Goal: Transaction & Acquisition: Purchase product/service

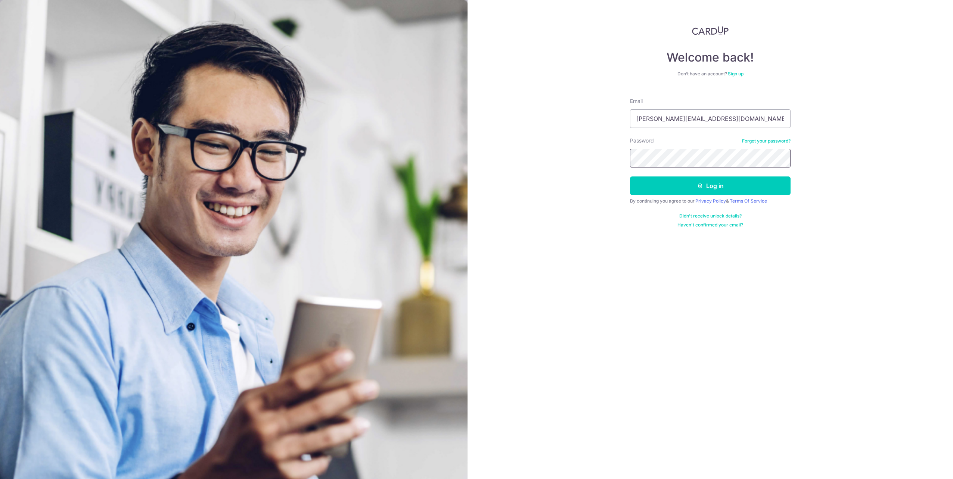
click at [630, 177] on button "Log in" at bounding box center [710, 186] width 161 height 19
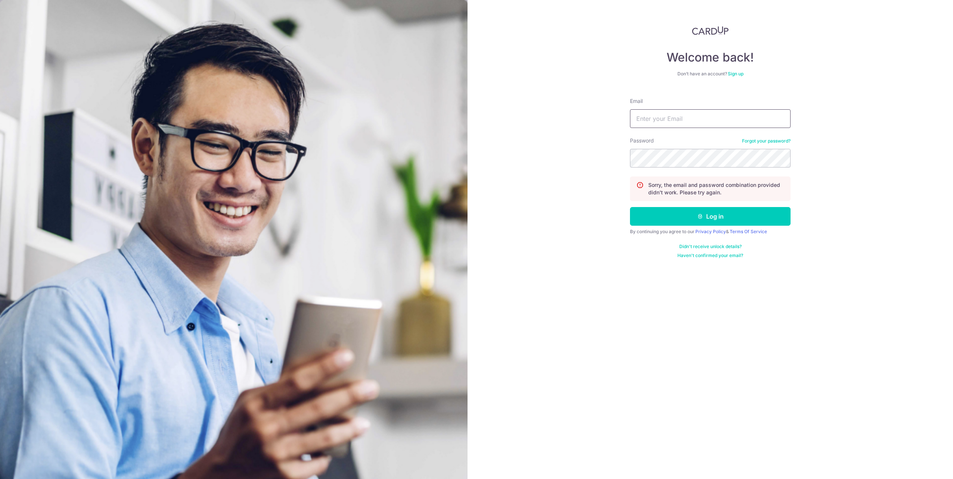
click at [688, 123] on input "Email" at bounding box center [710, 118] width 161 height 19
type input "[PERSON_NAME][EMAIL_ADDRESS][DOMAIN_NAME]"
click at [630, 207] on button "Log in" at bounding box center [710, 216] width 161 height 19
click at [746, 118] on input "Email" at bounding box center [710, 118] width 161 height 19
click at [807, 140] on div "Welcome back! Don’t have an account? Sign up Email Password Forgot your passwor…" at bounding box center [709, 239] width 485 height 479
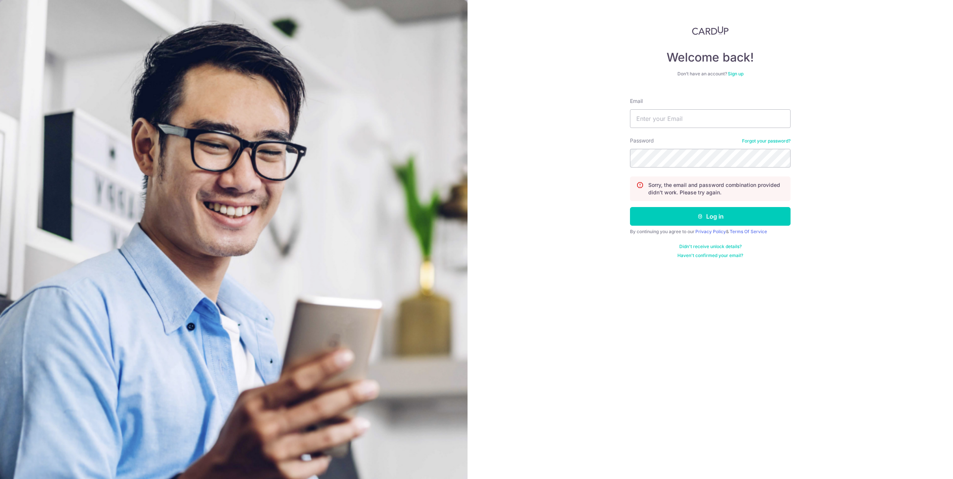
click at [768, 141] on link "Forgot your password?" at bounding box center [766, 141] width 49 height 6
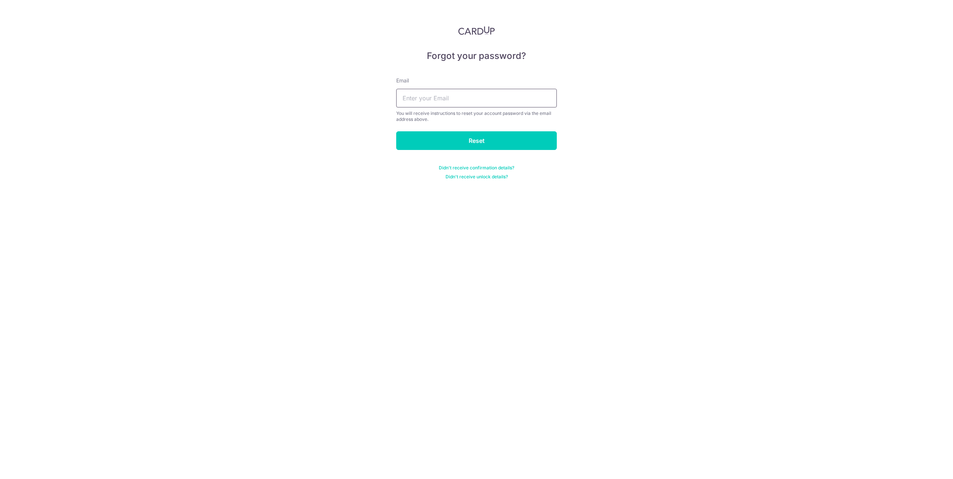
click at [457, 100] on input "text" at bounding box center [476, 98] width 161 height 19
type input "lynda.teotan@gmail.com"
click at [477, 144] on input "Reset" at bounding box center [476, 140] width 161 height 19
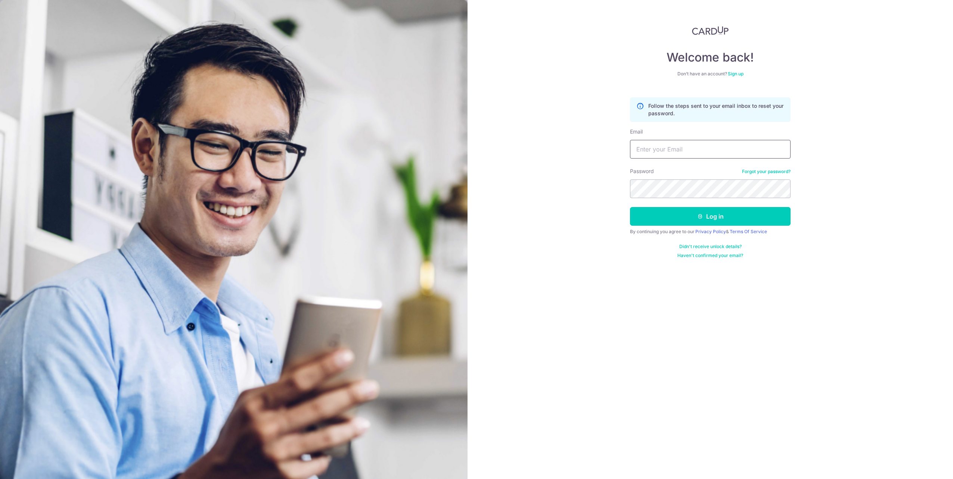
click at [691, 153] on input "Email" at bounding box center [710, 149] width 161 height 19
type input "lynda.teotan@gmail.com"
click at [630, 207] on button "Log in" at bounding box center [710, 216] width 161 height 19
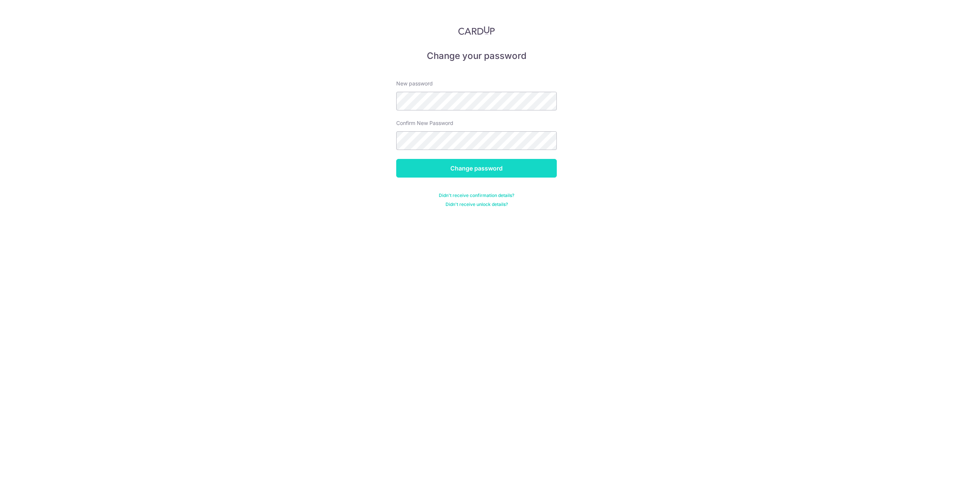
click at [476, 167] on input "Change password" at bounding box center [476, 168] width 161 height 19
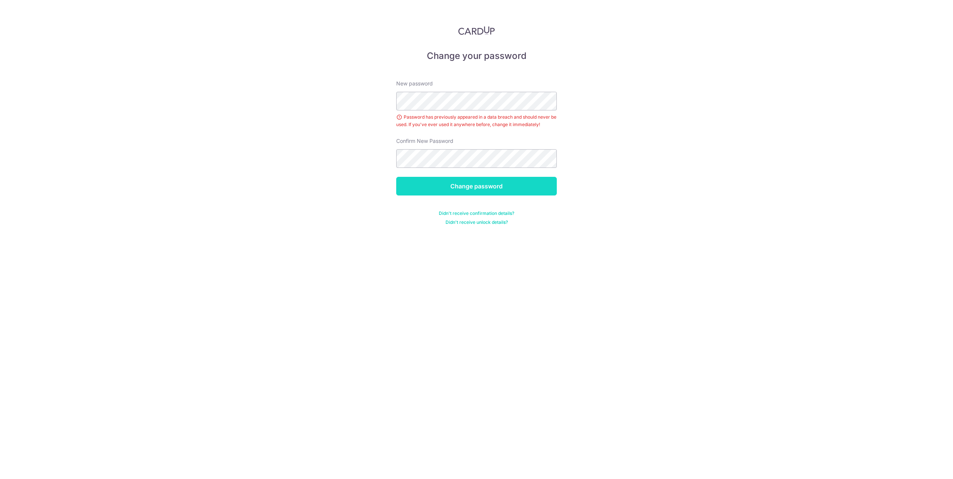
click at [479, 185] on input "Change password" at bounding box center [476, 186] width 161 height 19
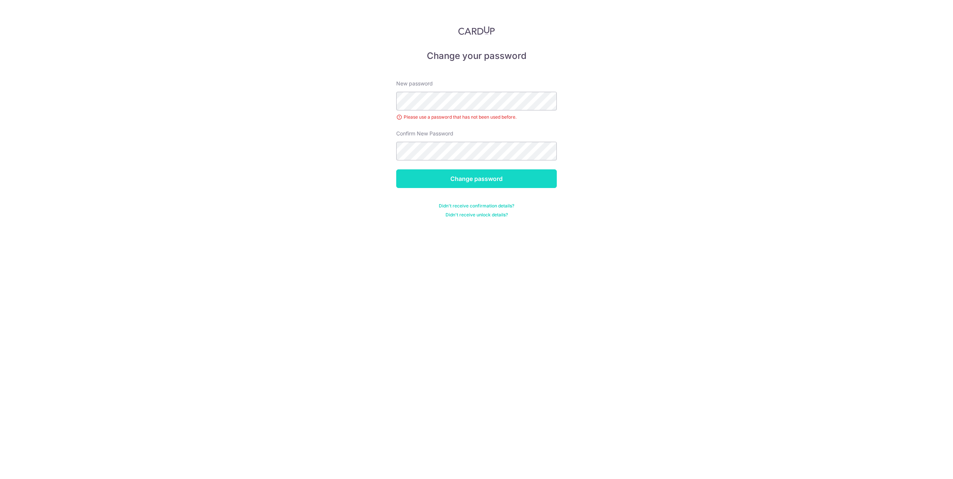
click at [479, 180] on input "Change password" at bounding box center [476, 178] width 161 height 19
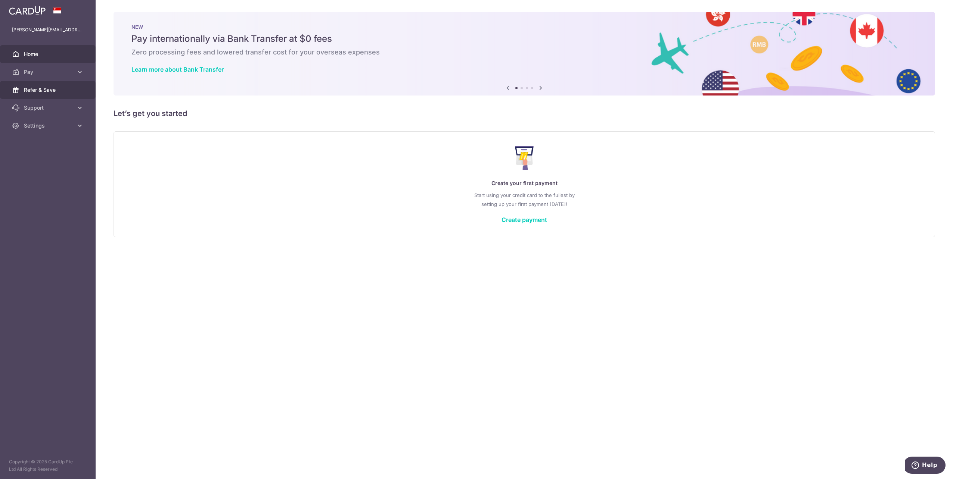
click at [31, 89] on span "Refer & Save" at bounding box center [48, 89] width 49 height 7
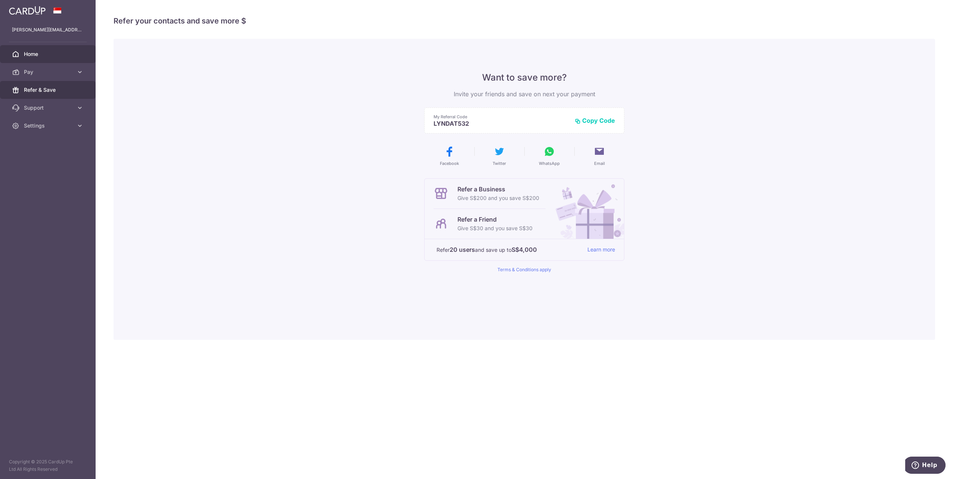
click at [26, 53] on span "Home" at bounding box center [48, 53] width 49 height 7
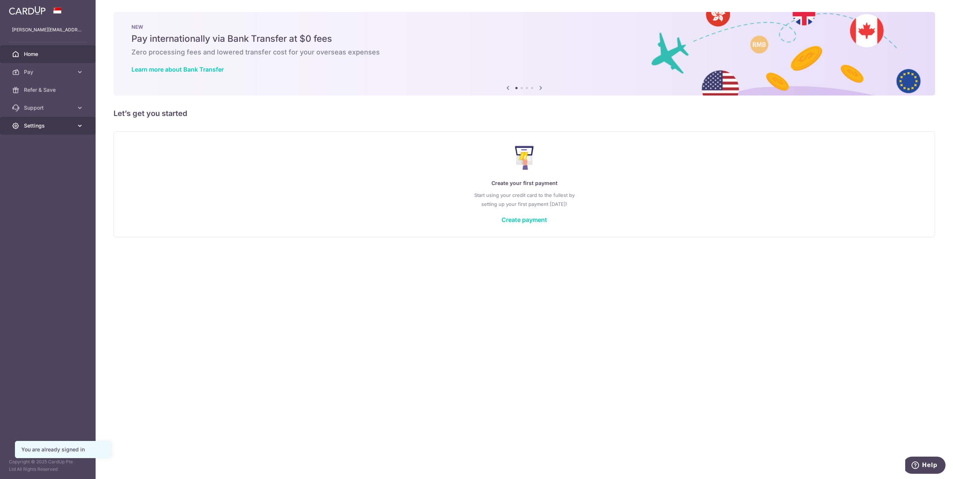
click at [33, 125] on span "Settings" at bounding box center [48, 125] width 49 height 7
click at [35, 147] on span "Account" at bounding box center [48, 143] width 49 height 7
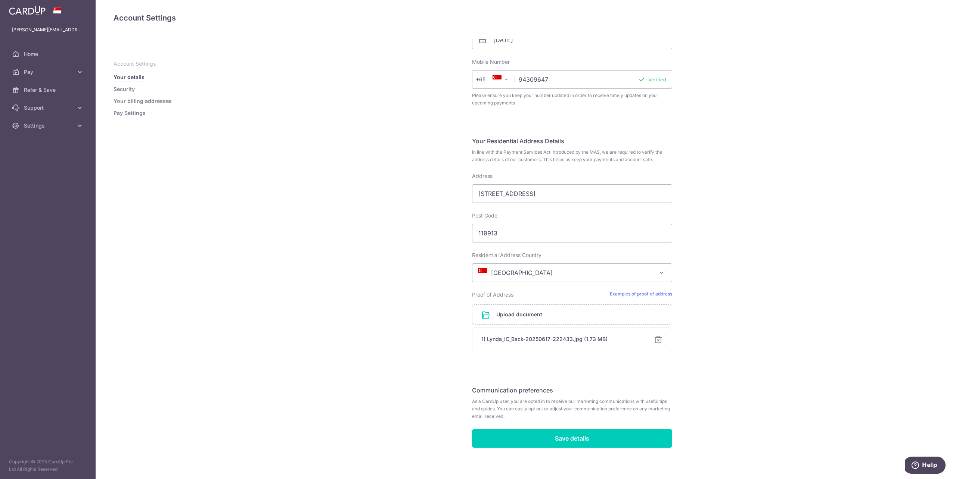
scroll to position [213, 0]
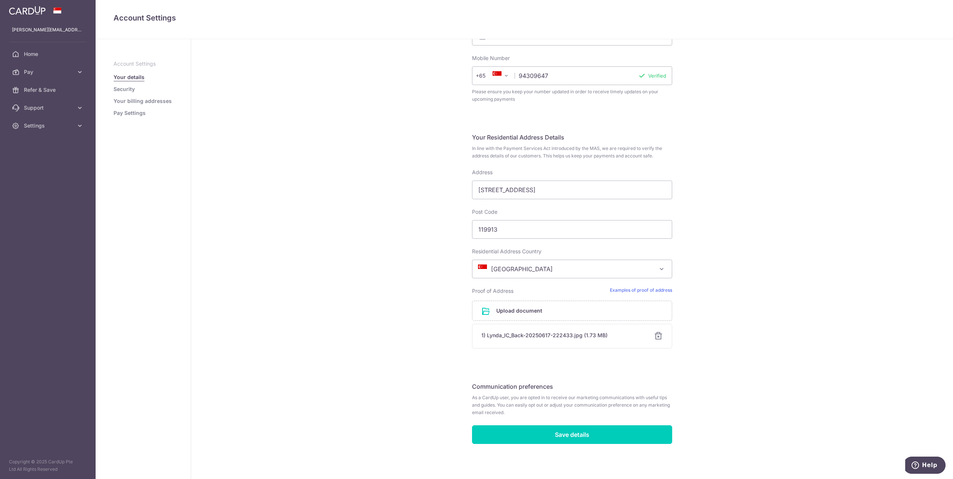
click at [126, 114] on link "Pay Settings" at bounding box center [129, 112] width 32 height 7
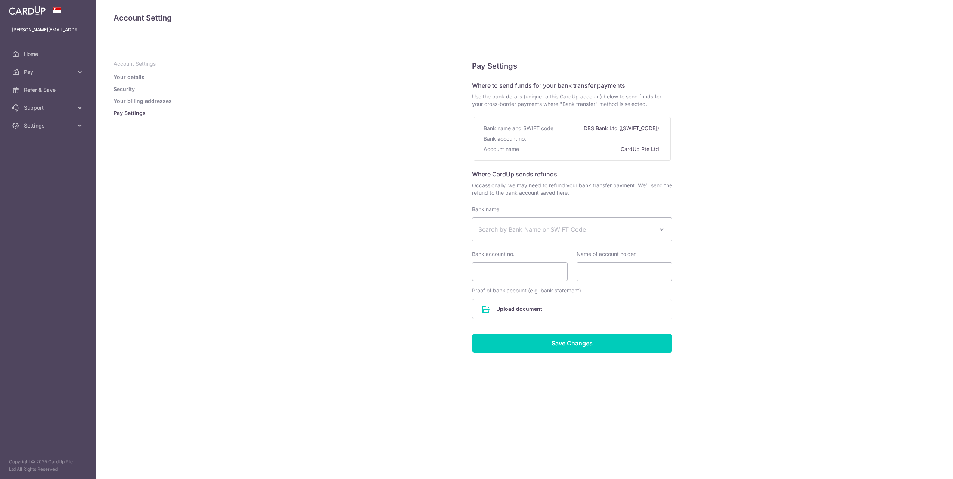
select select
click at [143, 105] on link "Your billing addresses" at bounding box center [142, 100] width 58 height 7
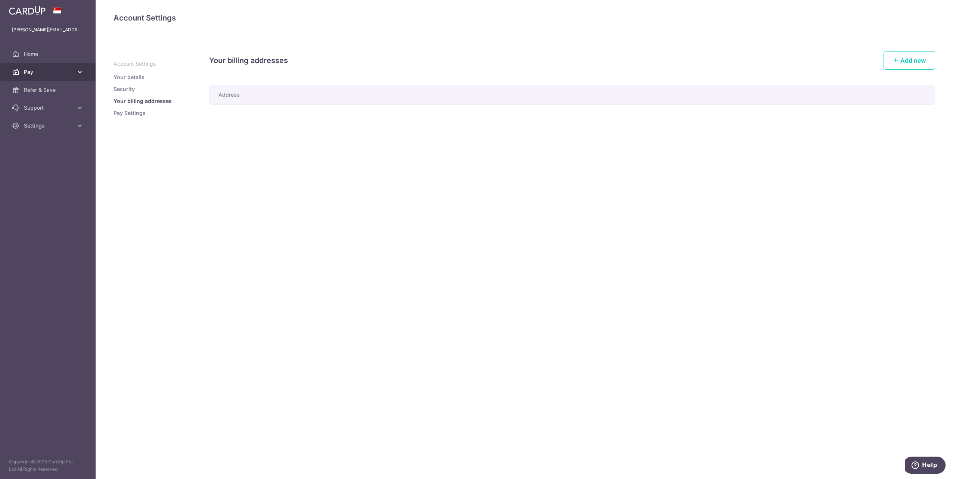
click at [78, 70] on icon at bounding box center [79, 71] width 7 height 7
click at [64, 107] on span "Recipients" at bounding box center [48, 107] width 49 height 7
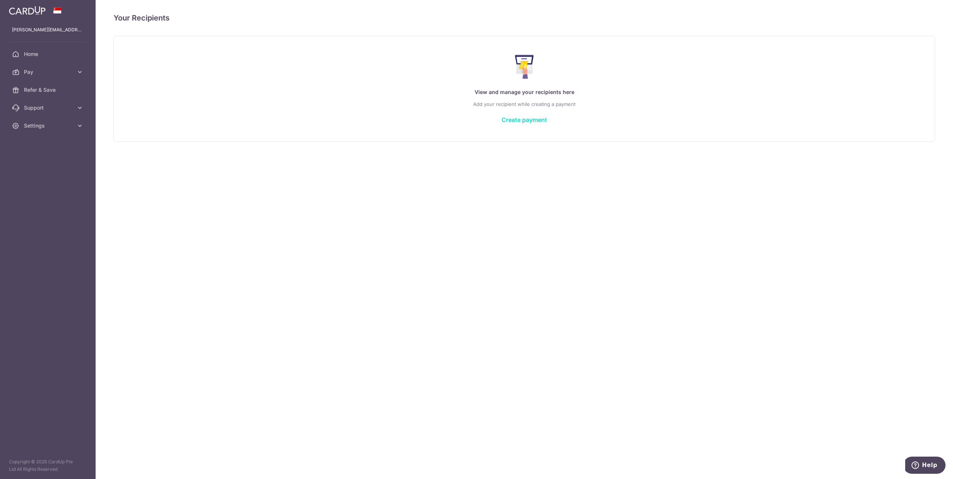
click at [530, 118] on link "Create payment" at bounding box center [524, 119] width 46 height 7
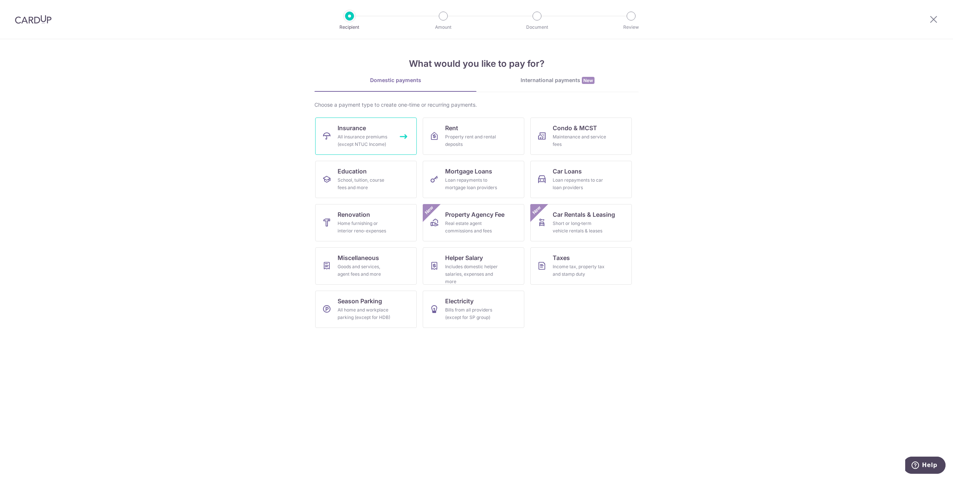
click at [376, 138] on div "All insurance premiums (except NTUC Income)" at bounding box center [364, 140] width 54 height 15
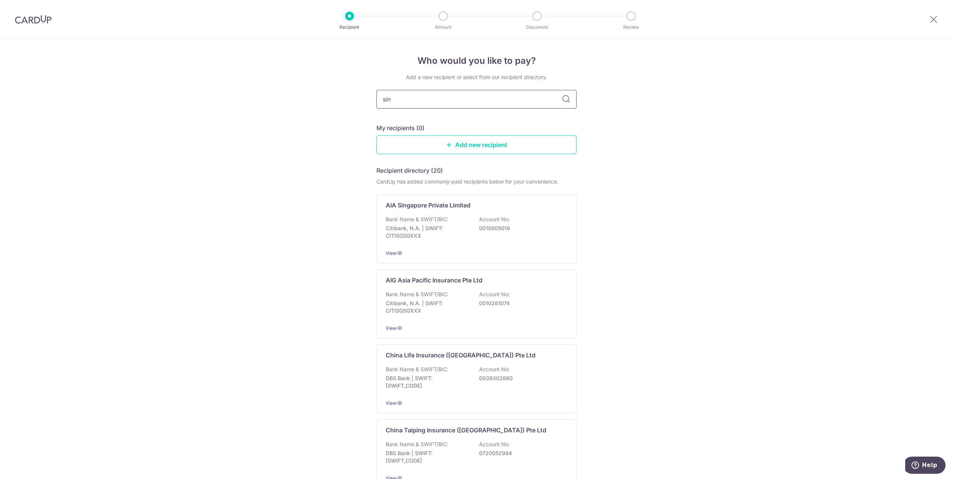
type input "sing"
type input "singlife"
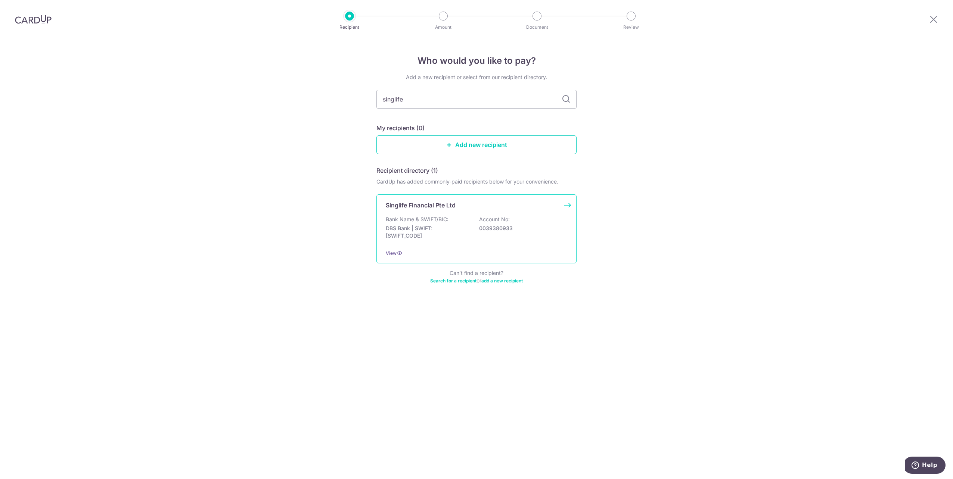
click at [424, 205] on p "Singlife Financial Pte Ltd" at bounding box center [421, 205] width 70 height 9
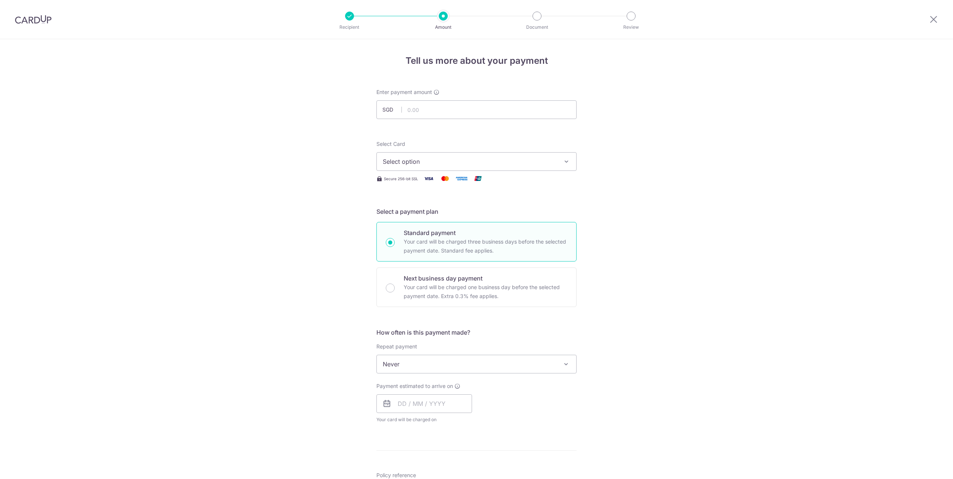
click at [564, 161] on icon "button" at bounding box center [566, 161] width 7 height 7
click at [386, 184] on icon at bounding box center [386, 182] width 7 height 7
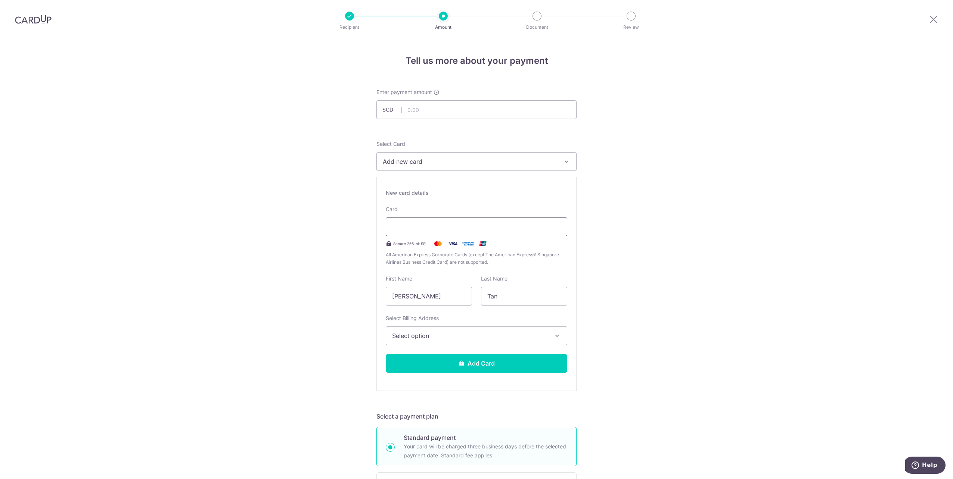
click at [461, 218] on div at bounding box center [476, 227] width 181 height 19
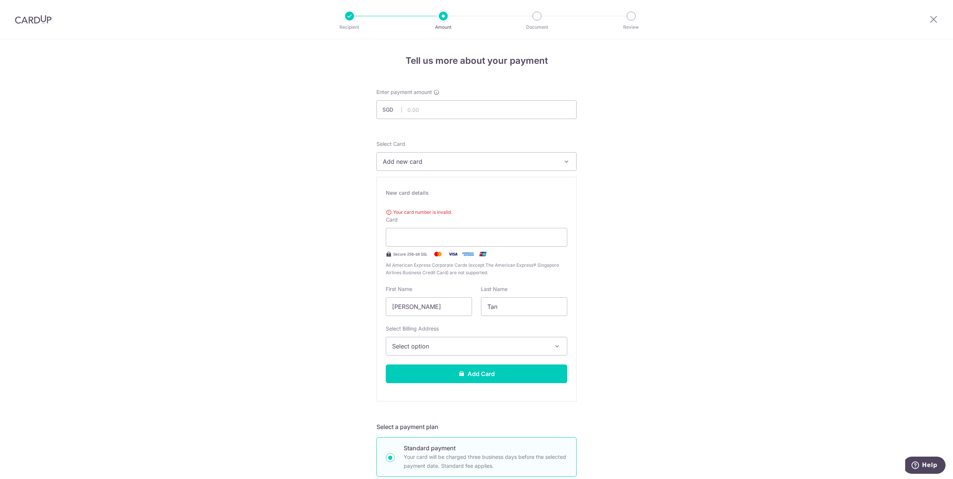
click at [304, 236] on div "Tell us more about your payment Enter payment amount SGD Select Card Add new ca…" at bounding box center [476, 484] width 953 height 891
click at [397, 193] on div "New card details" at bounding box center [476, 192] width 181 height 7
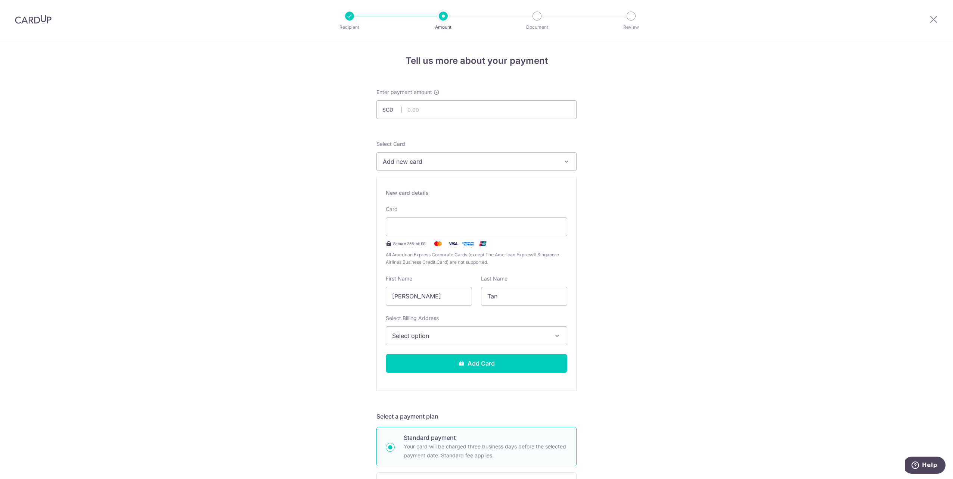
click at [496, 339] on span "Select option" at bounding box center [469, 336] width 155 height 9
click at [649, 324] on div "Tell us more about your payment Enter payment amount SGD Select Card Add new ca…" at bounding box center [476, 479] width 953 height 880
click at [694, 159] on div "Tell us more about your payment Enter payment amount SGD Select Card Add new ca…" at bounding box center [476, 479] width 953 height 880
click at [427, 111] on input "text" at bounding box center [476, 109] width 200 height 19
paste input "2,944.00"
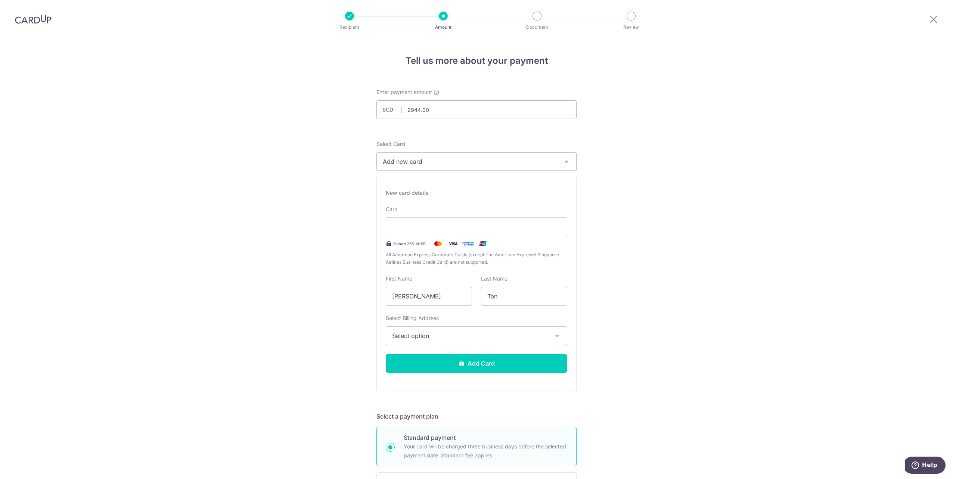
type input "2,944.00"
click at [680, 217] on div "Tell us more about your payment Enter payment amount SGD 2,944.00 2944.00 Selec…" at bounding box center [476, 479] width 953 height 880
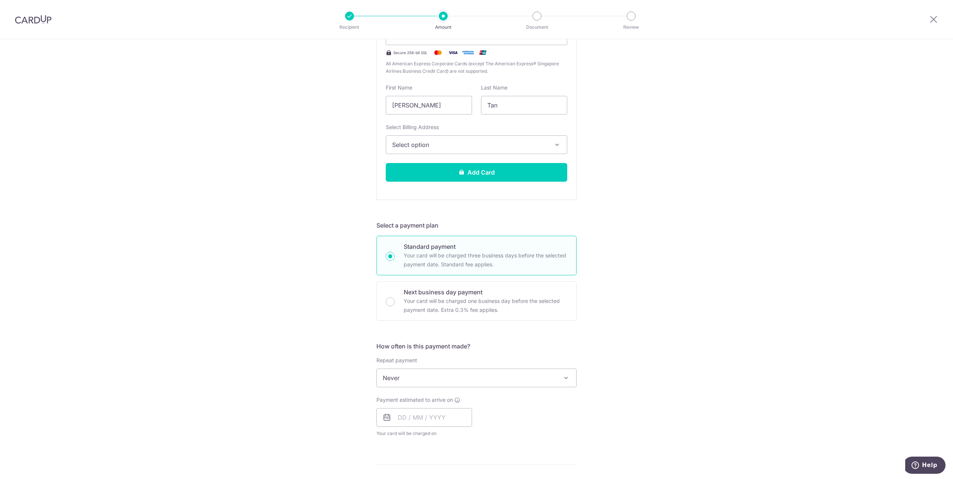
scroll to position [199, 0]
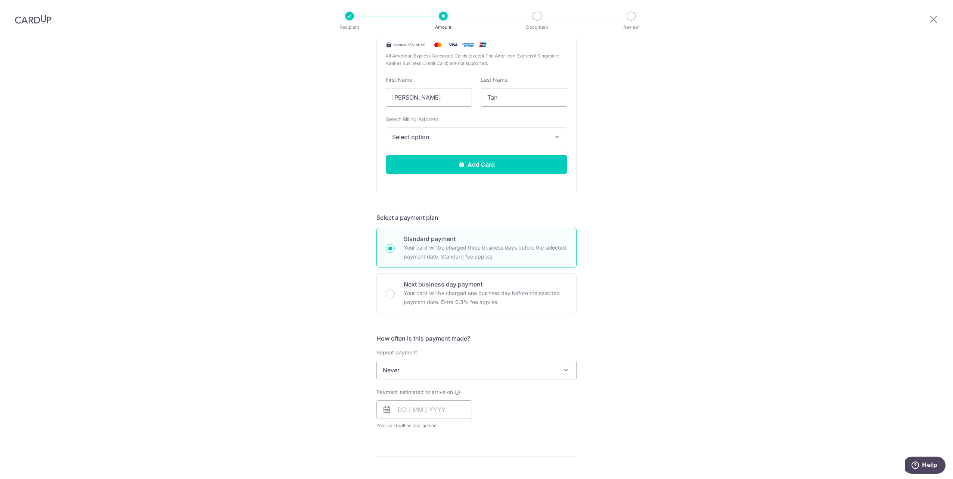
click at [516, 370] on span "Never" at bounding box center [476, 370] width 199 height 18
select select "6"
click at [403, 413] on input "text" at bounding box center [424, 410] width 96 height 19
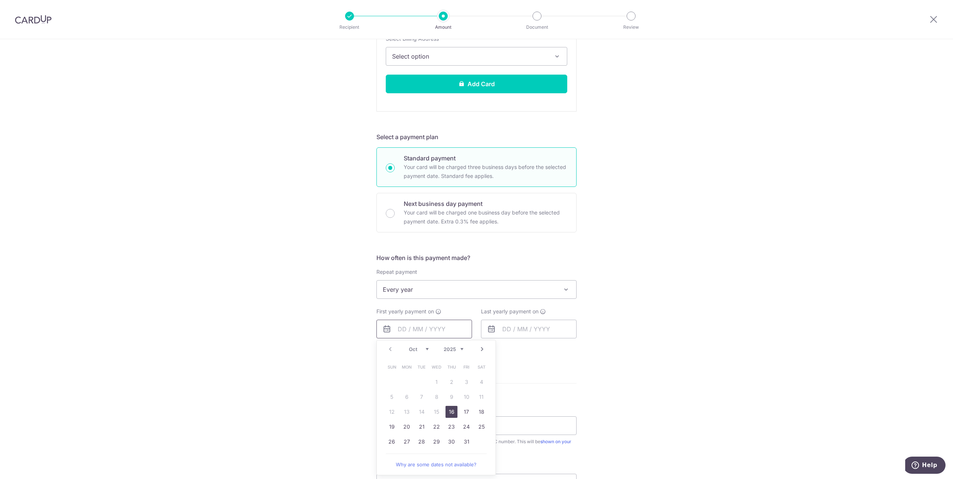
scroll to position [299, 0]
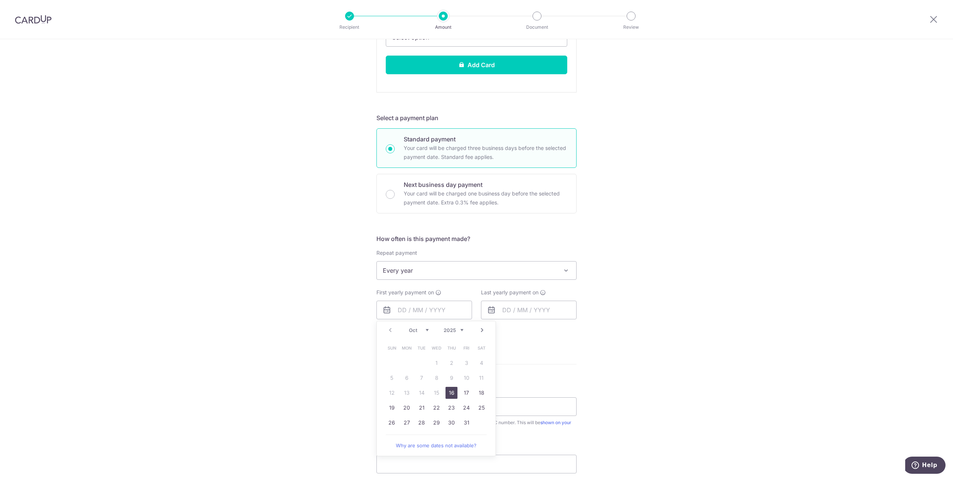
click at [426, 332] on select "Oct Nov Dec" at bounding box center [419, 330] width 20 height 6
click at [430, 380] on link "5" at bounding box center [436, 378] width 12 height 12
type input "[DATE]"
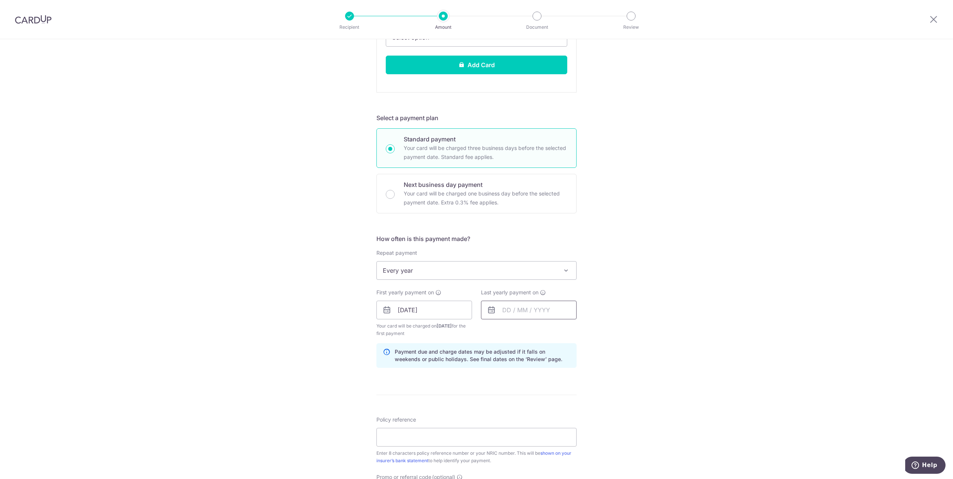
click at [524, 310] on input "text" at bounding box center [529, 310] width 96 height 19
click at [565, 331] on select "2025 2026 2027 2028 2029 2030 2031 2032 2033 2034 2035" at bounding box center [558, 330] width 20 height 6
click at [524, 378] on link "5" at bounding box center [526, 378] width 12 height 12
type input "[DATE]"
click at [667, 336] on div "Tell us more about your payment Enter payment amount SGD 2,944.00 2944.00 Selec…" at bounding box center [476, 200] width 953 height 918
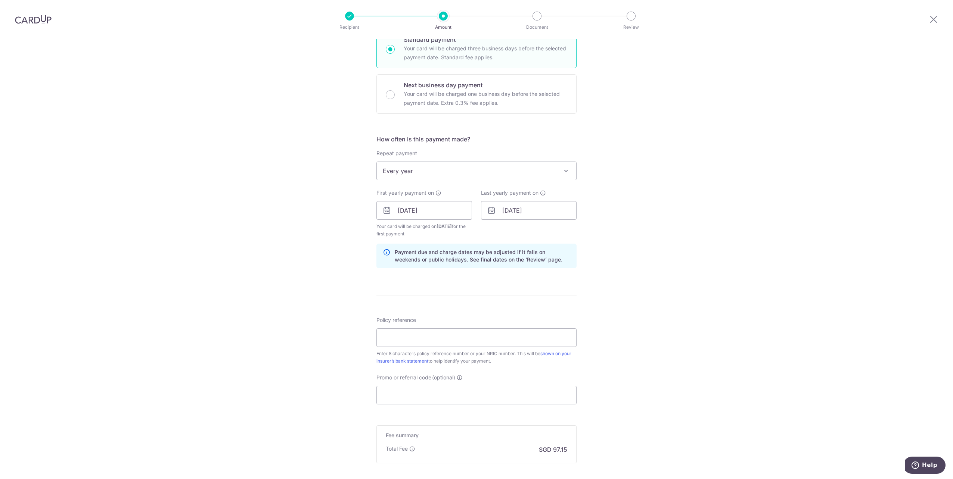
scroll to position [478, 0]
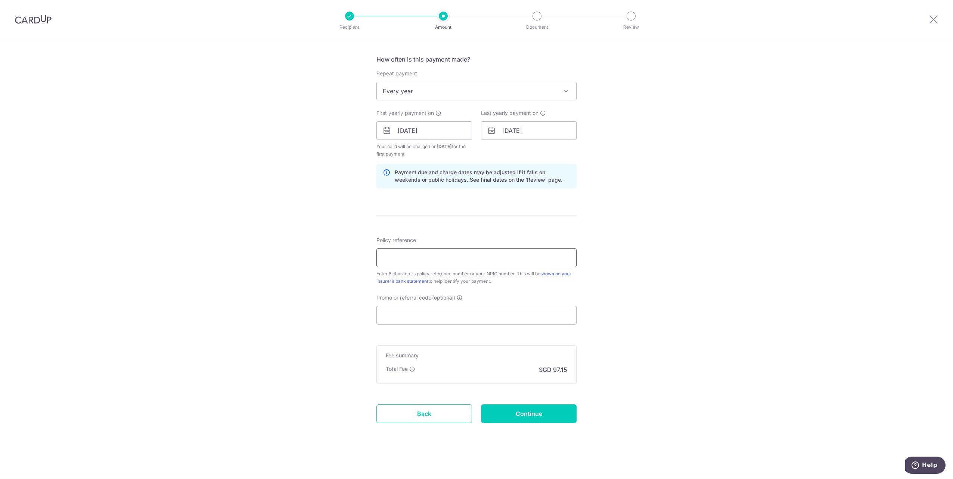
click at [429, 262] on input "Policy reference" at bounding box center [476, 258] width 200 height 19
paste input "07077386"
type input "07077386"
click at [637, 238] on div "Tell us more about your payment Enter payment amount SGD 2,944.00 2944.00 Selec…" at bounding box center [476, 20] width 953 height 918
click at [450, 313] on input "Promo or referral code (optional)" at bounding box center [476, 315] width 200 height 19
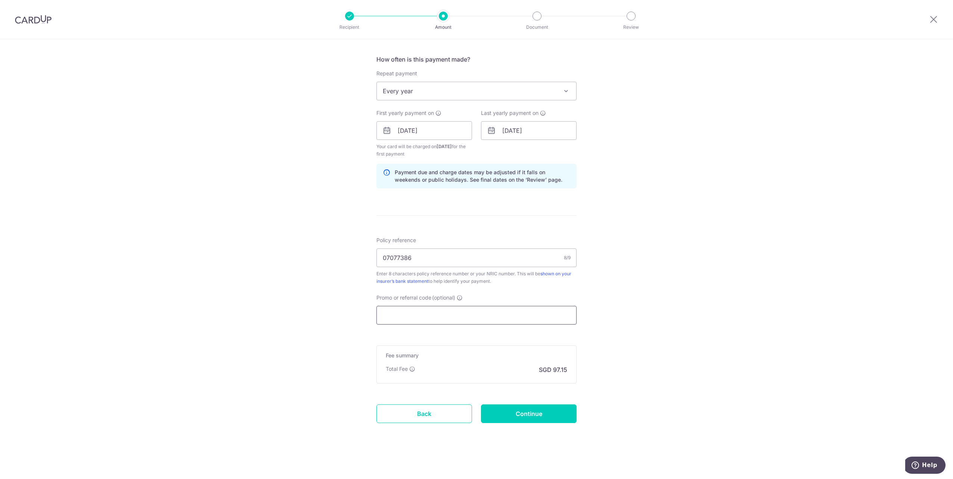
paste input "OFF225"
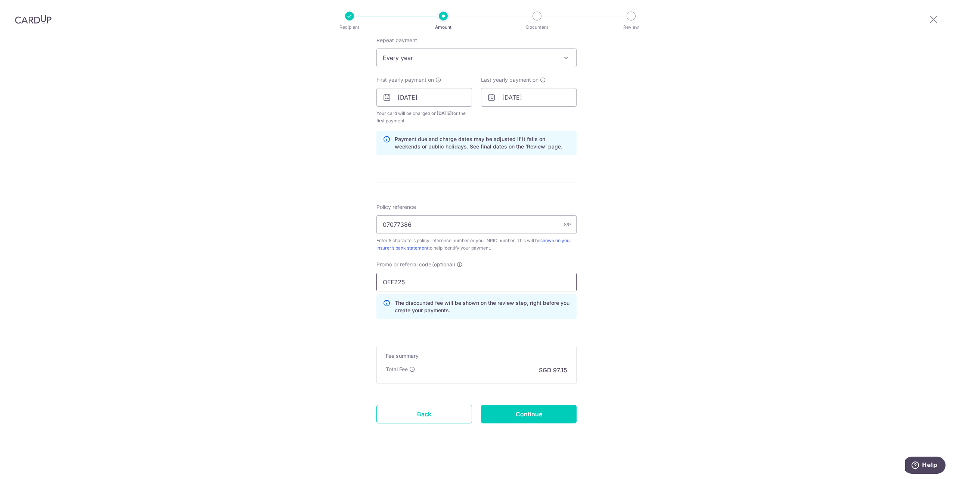
scroll to position [512, 0]
type input "OFF225"
click at [525, 415] on input "Continue" at bounding box center [529, 414] width 96 height 19
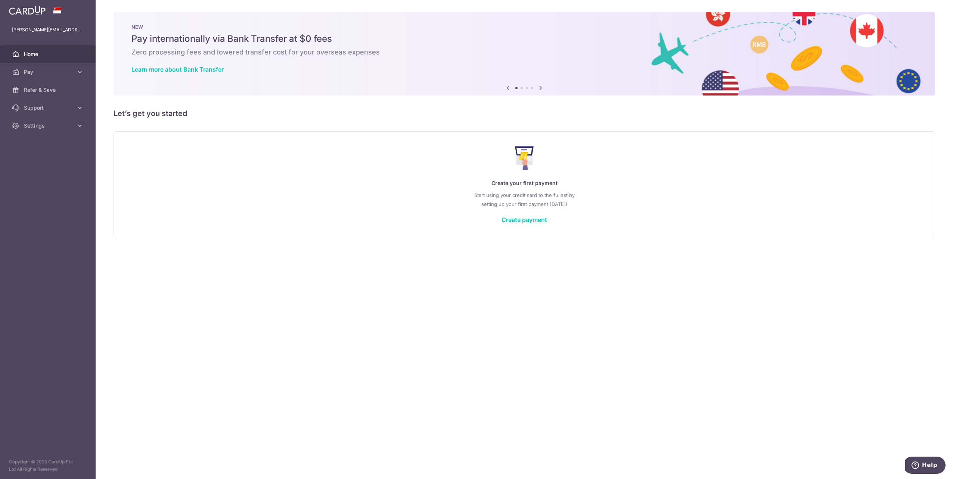
click at [28, 9] on img at bounding box center [27, 10] width 37 height 9
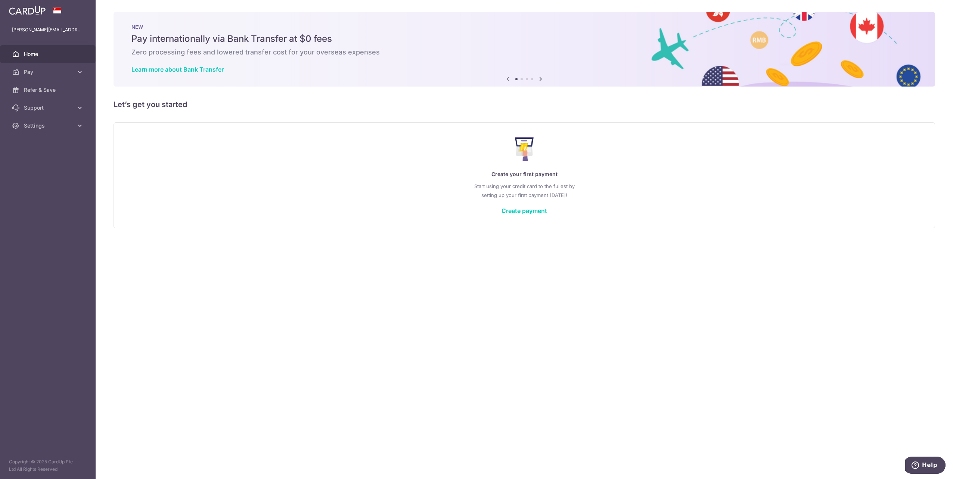
click at [28, 9] on img at bounding box center [27, 10] width 37 height 9
click at [78, 71] on icon at bounding box center [79, 71] width 7 height 7
click at [80, 171] on icon at bounding box center [79, 170] width 7 height 7
click at [84, 233] on link "Settings" at bounding box center [48, 234] width 96 height 18
click at [212, 309] on div "× Pause Schedule Pause all future payments in this series Pause just this one p…" at bounding box center [524, 239] width 857 height 479
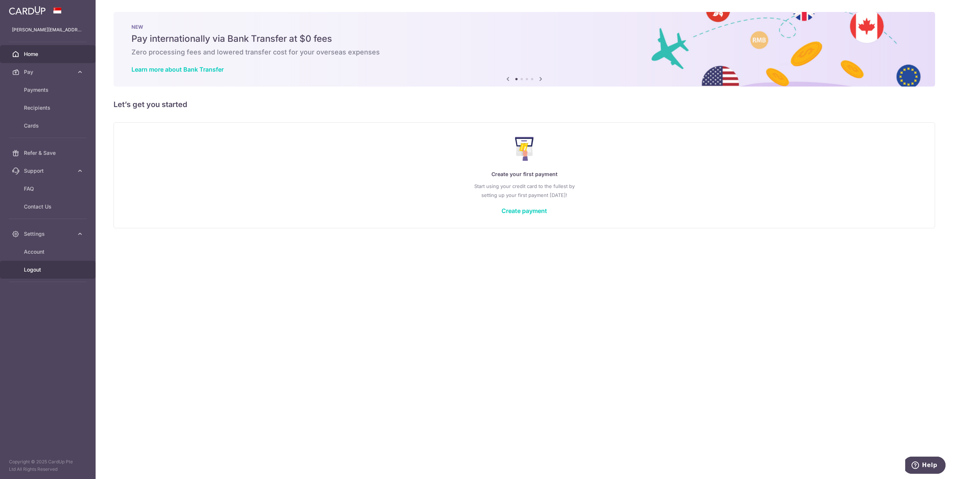
click at [29, 273] on span "Logout" at bounding box center [48, 269] width 49 height 7
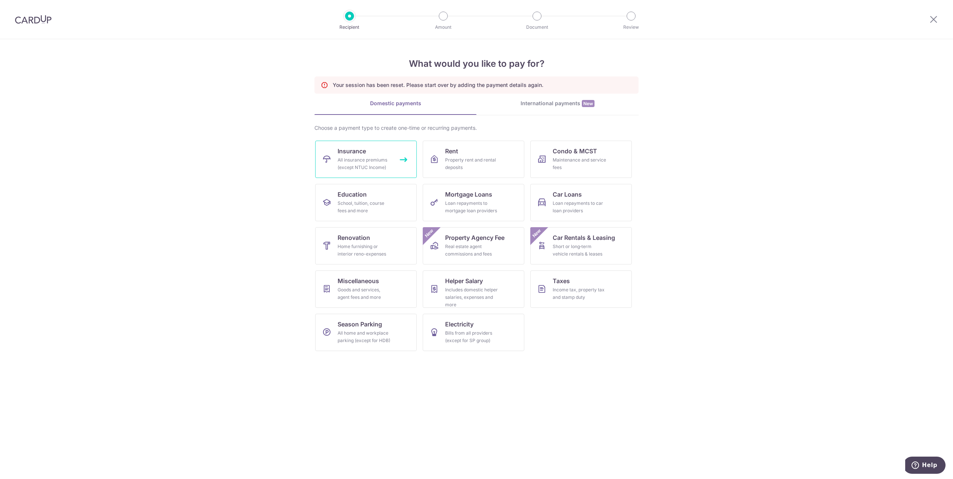
click at [362, 157] on div "All insurance premiums (except NTUC Income)" at bounding box center [364, 163] width 54 height 15
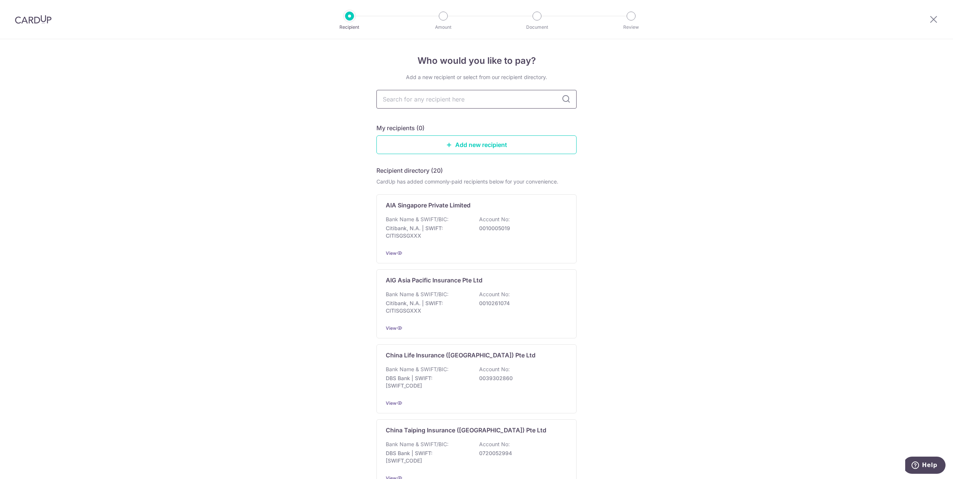
click at [471, 102] on input "text" at bounding box center [476, 99] width 200 height 19
type input "singlife"
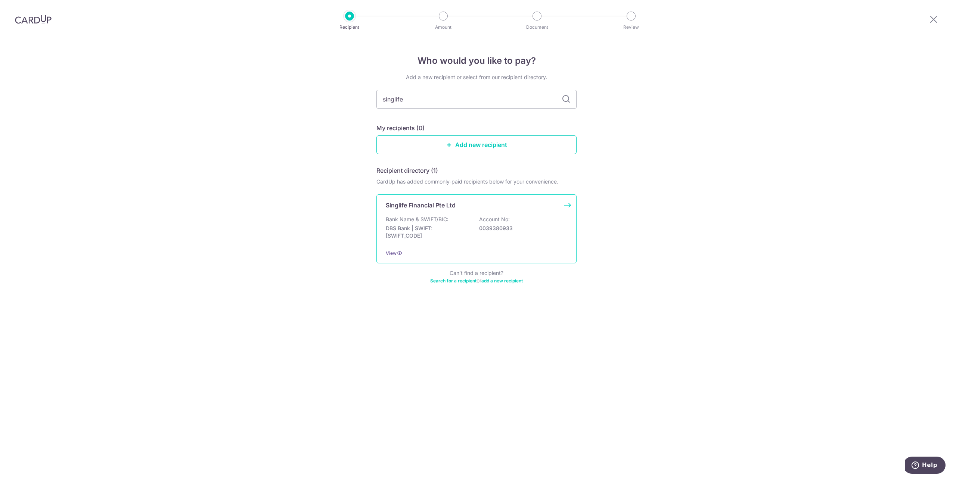
click at [427, 223] on p "Bank Name & SWIFT/BIC:" at bounding box center [417, 219] width 63 height 7
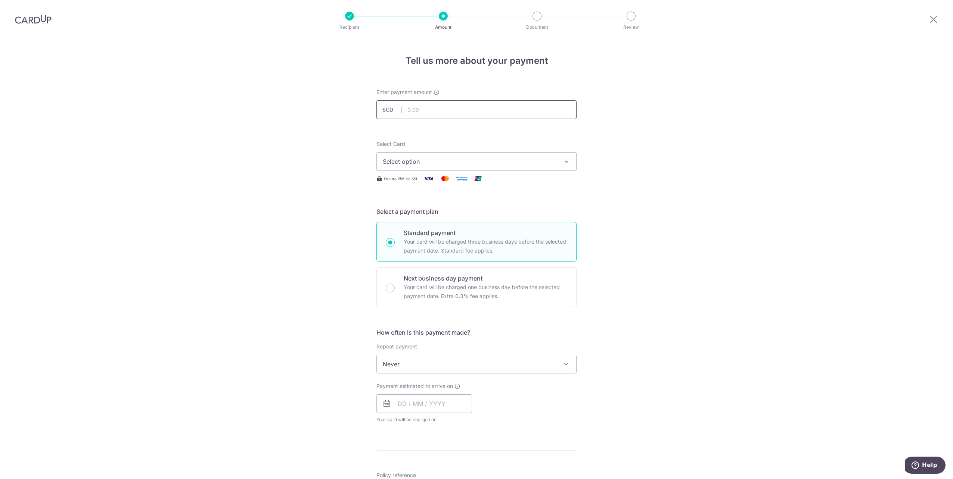
click at [410, 113] on input "text" at bounding box center [476, 109] width 200 height 19
type input "2,944.00"
type input "07077386"
type input "OFF225"
type input "2,944.00"
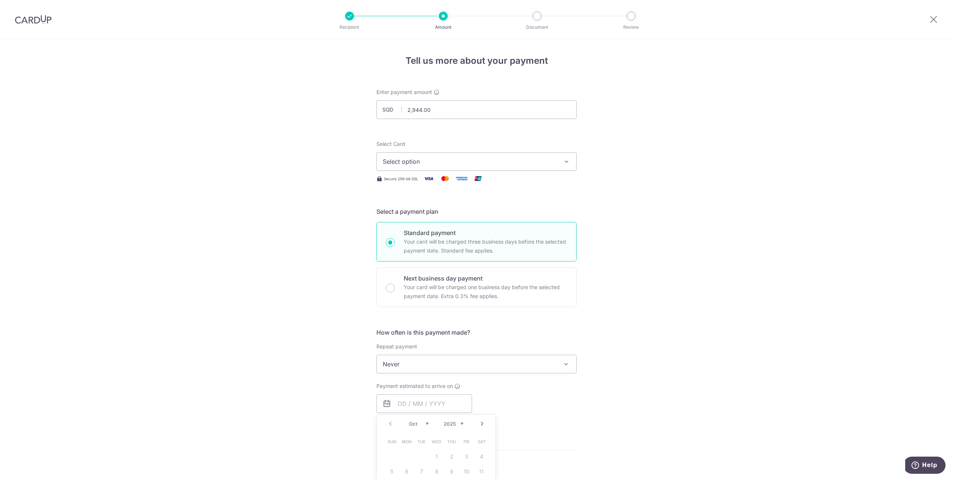
click at [440, 160] on span "Select option" at bounding box center [470, 161] width 174 height 9
click at [385, 183] on icon at bounding box center [386, 182] width 7 height 7
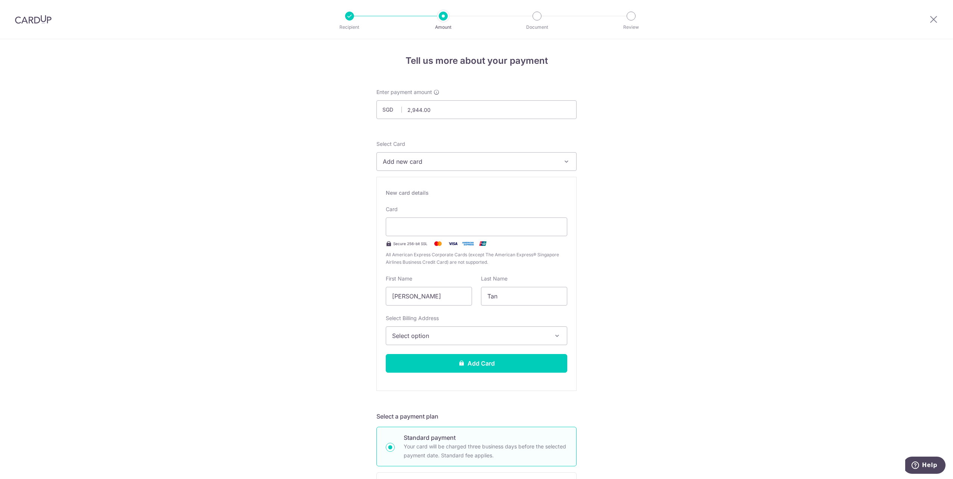
click at [469, 363] on button "Add Card" at bounding box center [476, 363] width 181 height 19
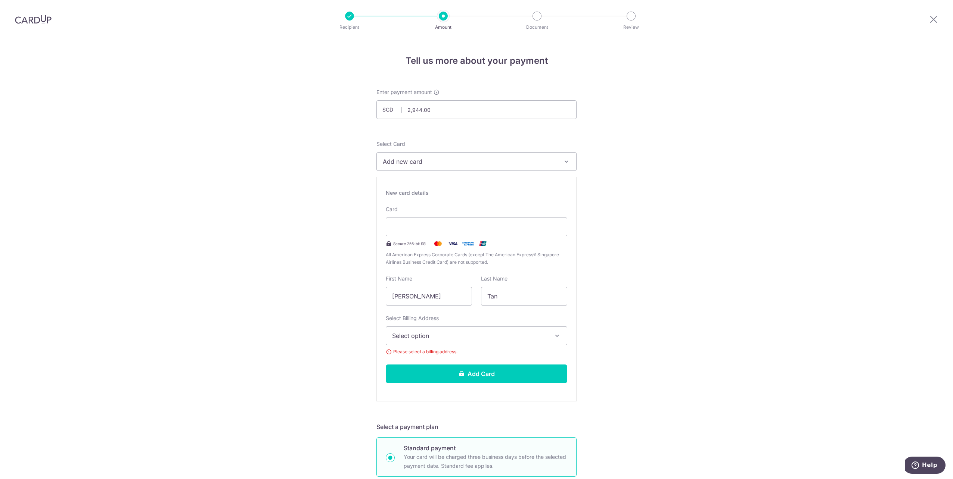
click at [517, 337] on span "Select option" at bounding box center [469, 336] width 155 height 9
click at [436, 356] on span "Add Billing Address" at bounding box center [482, 356] width 155 height 7
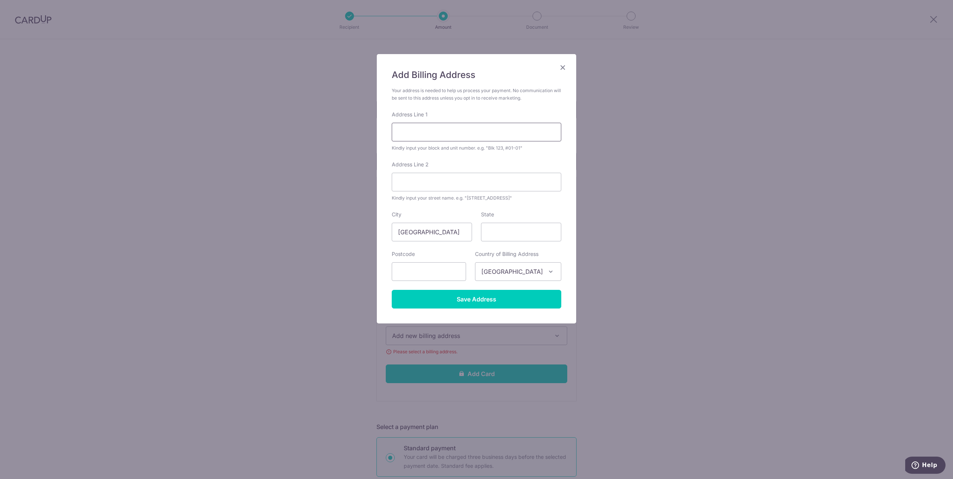
click at [419, 133] on input "Address Line 1" at bounding box center [476, 132] width 169 height 19
type input "5 Balmeg Hill"
type input "04-01 Singapore 119913"
type input "119913"
click at [447, 131] on input "5 Balmeg Hill" at bounding box center [476, 132] width 169 height 19
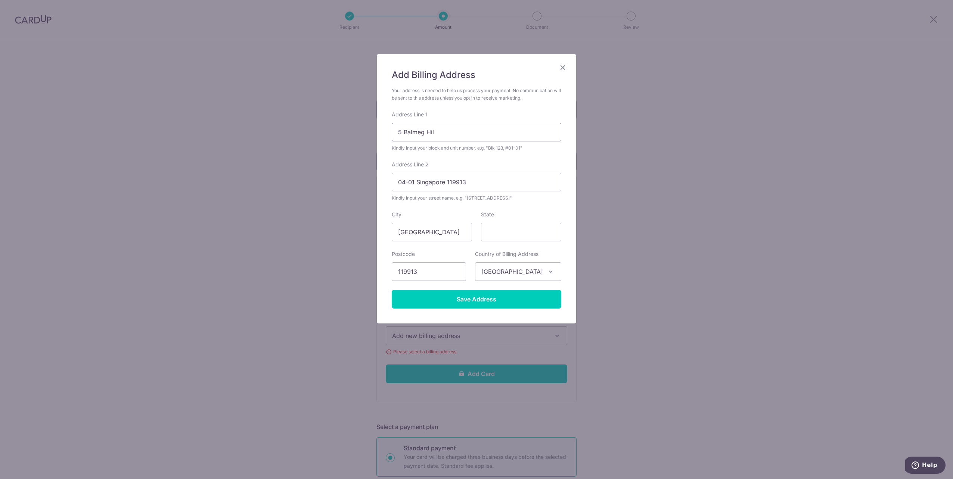
type input "5 Balmeg Hill"
click at [539, 183] on input "04-01 Singapore 119913" at bounding box center [476, 182] width 169 height 19
type input "04-01 Singapore 119913"
click at [703, 218] on div "Add Billing Address Your address is needed to help us process your payment. No …" at bounding box center [476, 239] width 953 height 479
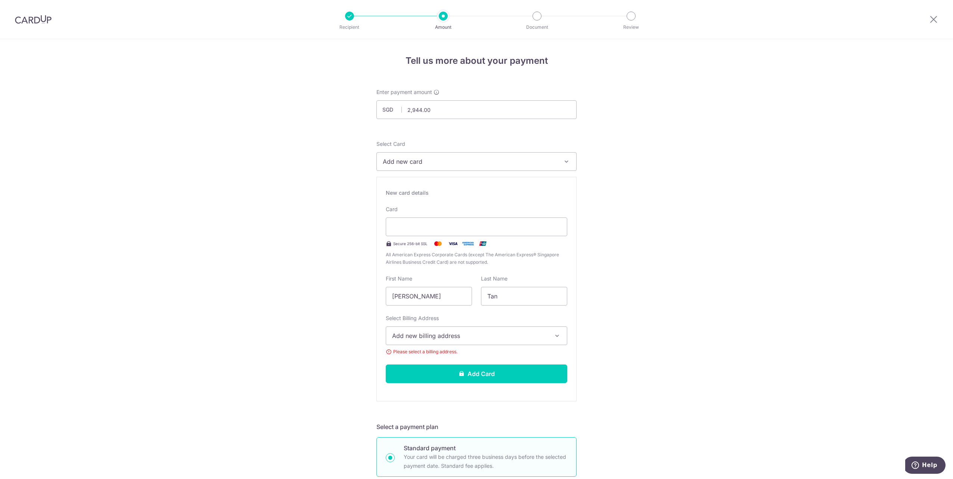
click at [546, 338] on button "Add new billing address" at bounding box center [476, 336] width 181 height 19
click at [427, 360] on span "Add Billing Address" at bounding box center [482, 356] width 155 height 7
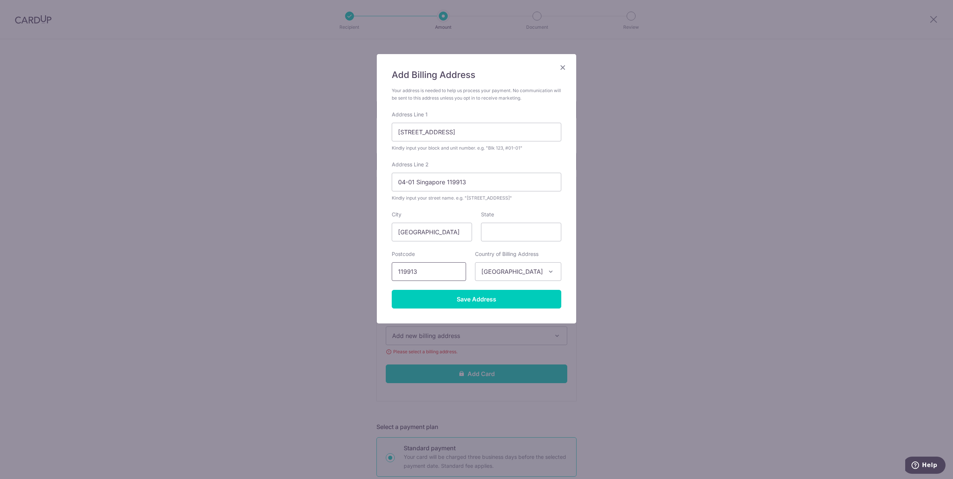
click at [420, 272] on input "119913" at bounding box center [429, 271] width 74 height 19
type input "119913"
click at [557, 248] on form "Your address is needed to help us process your payment. No communication will b…" at bounding box center [476, 198] width 169 height 222
drag, startPoint x: 478, startPoint y: 181, endPoint x: 416, endPoint y: 184, distance: 62.0
click at [416, 184] on input "04-01 Singapore 119913" at bounding box center [476, 182] width 169 height 19
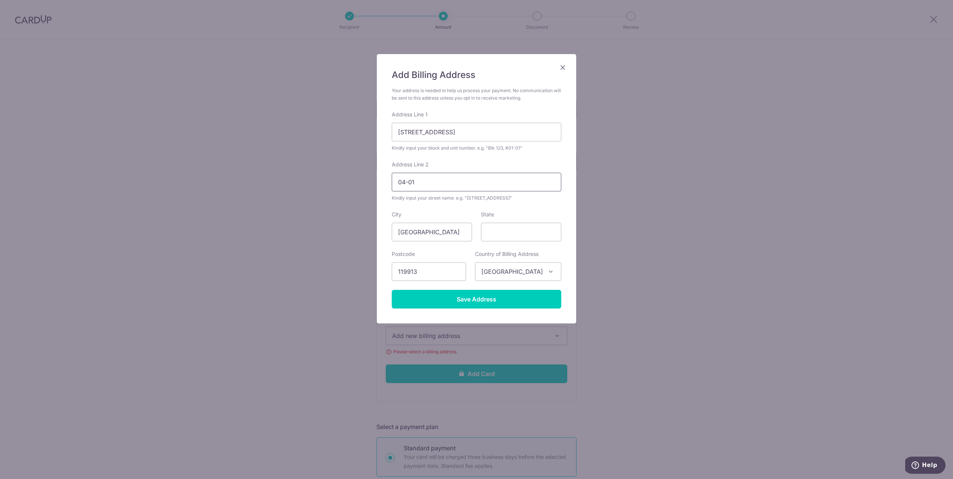
click at [398, 181] on input "04-01" at bounding box center [476, 182] width 169 height 19
type input "#04-01"
click at [487, 299] on input "Save Address" at bounding box center [476, 299] width 169 height 19
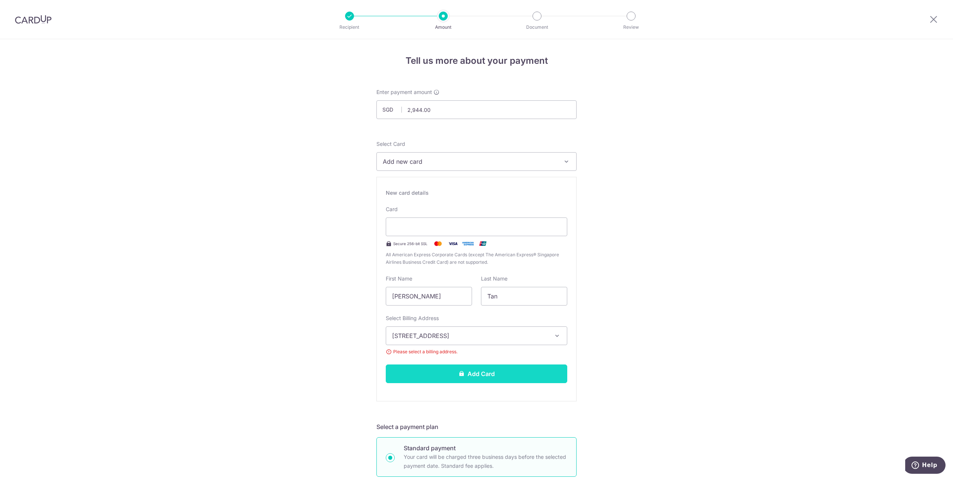
click at [482, 375] on button "Add Card" at bounding box center [476, 374] width 181 height 19
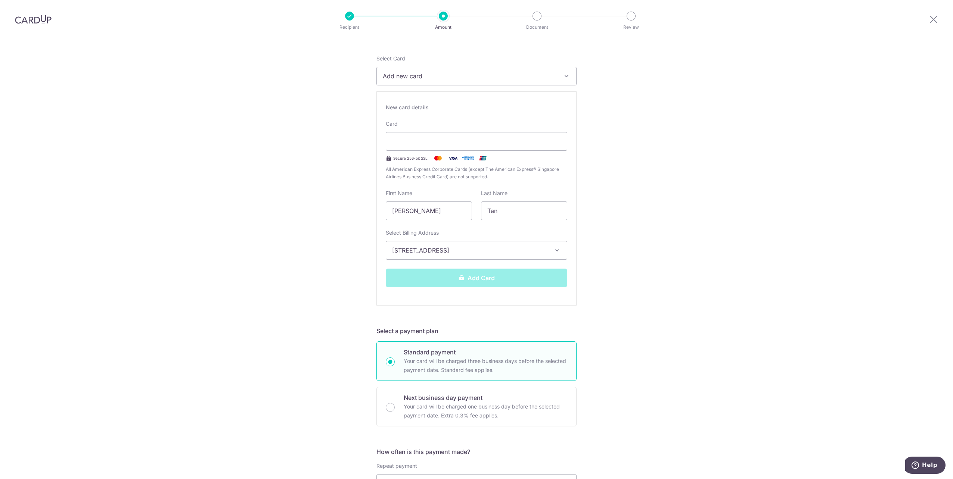
scroll to position [100, 0]
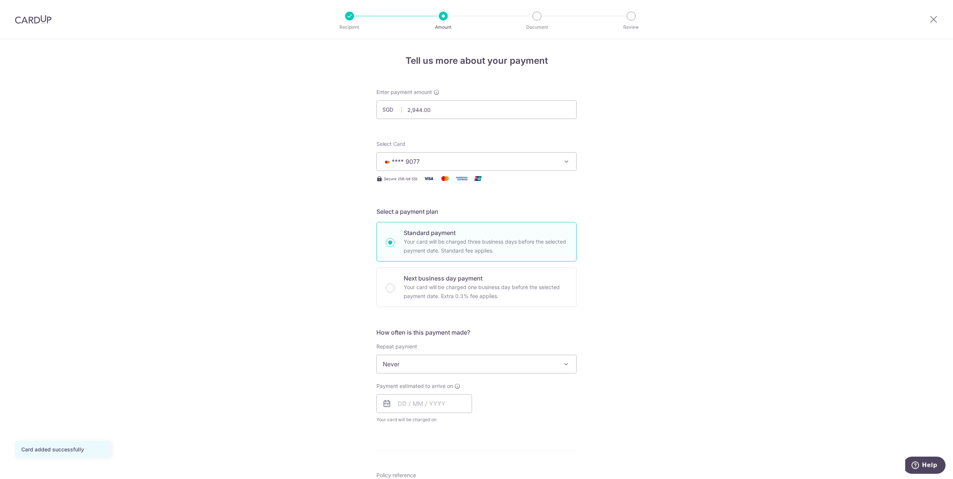
click at [479, 360] on span "Never" at bounding box center [476, 364] width 199 height 18
select select "6"
click at [410, 409] on input "text" at bounding box center [424, 404] width 96 height 19
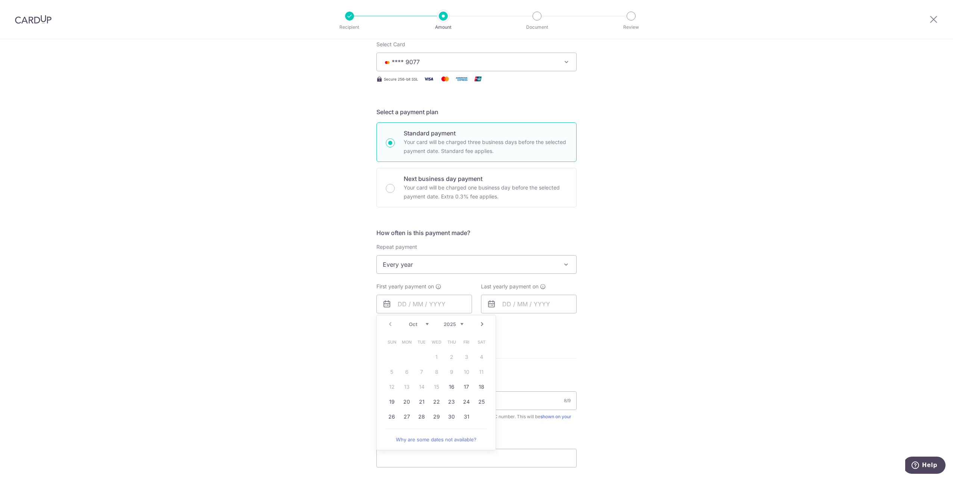
click at [426, 322] on select "Oct Nov Dec" at bounding box center [419, 324] width 20 height 6
click at [436, 373] on link "5" at bounding box center [436, 372] width 12 height 12
type input "[DATE]"
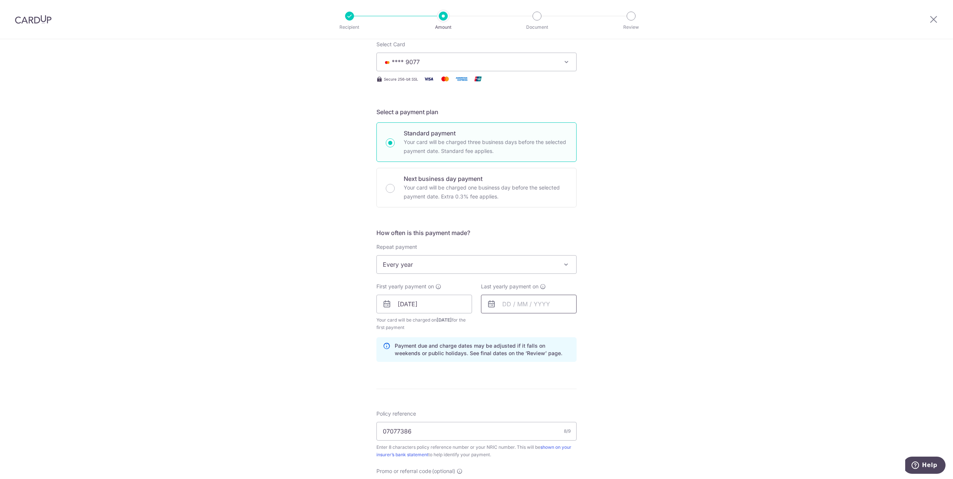
click at [533, 304] on input "text" at bounding box center [529, 304] width 96 height 19
click at [565, 324] on select "2025 2026 2027 2028 2029 2030 2031 2032 2033 2034 2035" at bounding box center [558, 324] width 20 height 6
click at [526, 372] on link "5" at bounding box center [526, 372] width 12 height 12
type input "[DATE]"
click at [633, 329] on div "Tell us more about your payment Enter payment amount SGD 2,944.00 2944.00 Card …" at bounding box center [476, 296] width 953 height 713
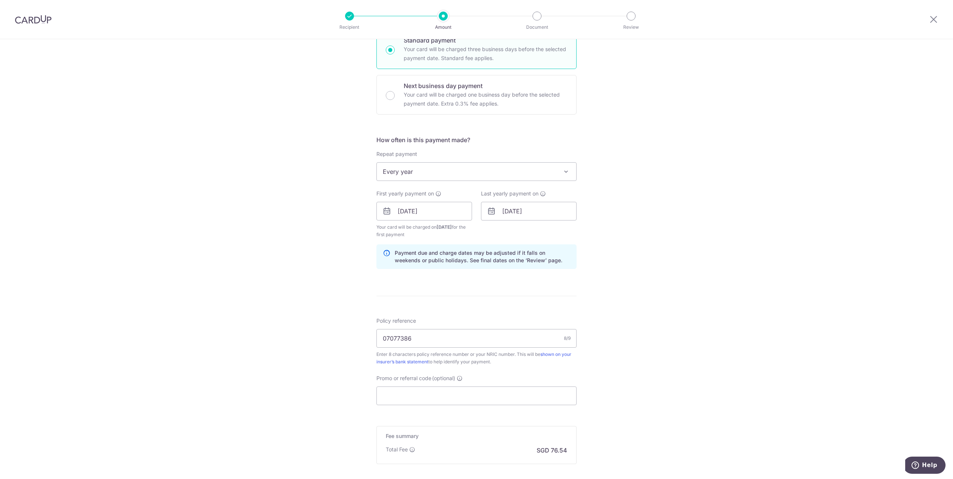
scroll to position [199, 0]
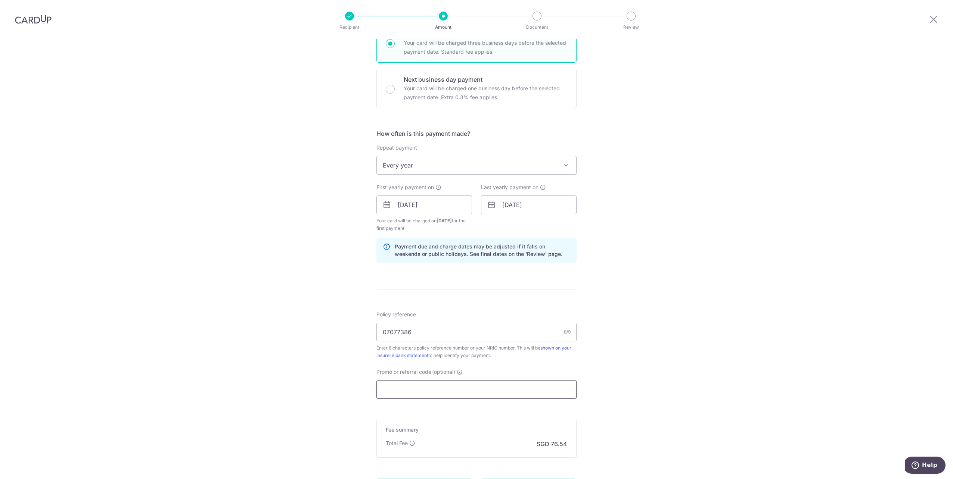
drag, startPoint x: 420, startPoint y: 381, endPoint x: 421, endPoint y: 386, distance: 5.8
click at [420, 381] on input "Promo or referral code (optional)" at bounding box center [476, 389] width 200 height 19
click at [421, 387] on input "Promo or referral code (optional)" at bounding box center [476, 389] width 200 height 19
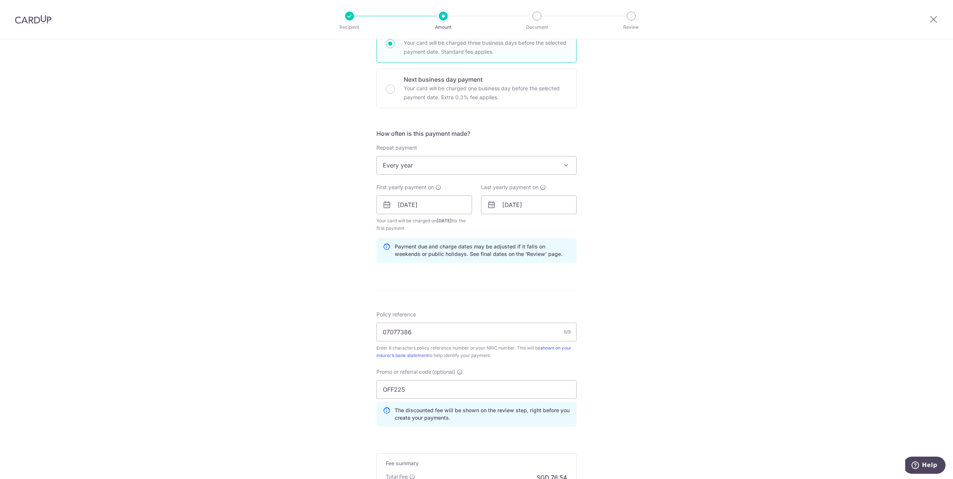
click at [289, 391] on div "Tell us more about your payment Enter payment amount SGD 2,944.00 2944.00 Card …" at bounding box center [476, 213] width 953 height 747
click at [413, 391] on input "OFF225" at bounding box center [476, 389] width 200 height 19
type input "OFF225"
click at [302, 382] on div "Tell us more about your payment Enter payment amount SGD 2,944.00 2944.00 Card …" at bounding box center [476, 213] width 953 height 747
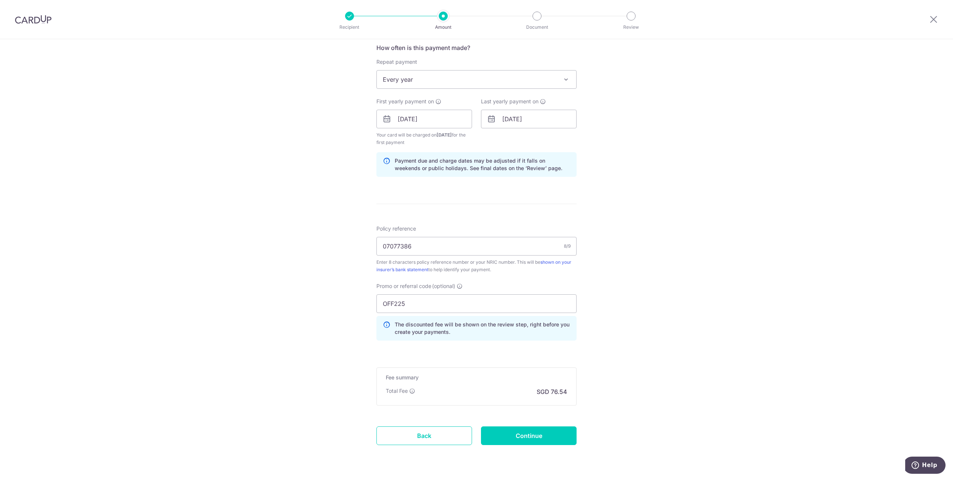
scroll to position [299, 0]
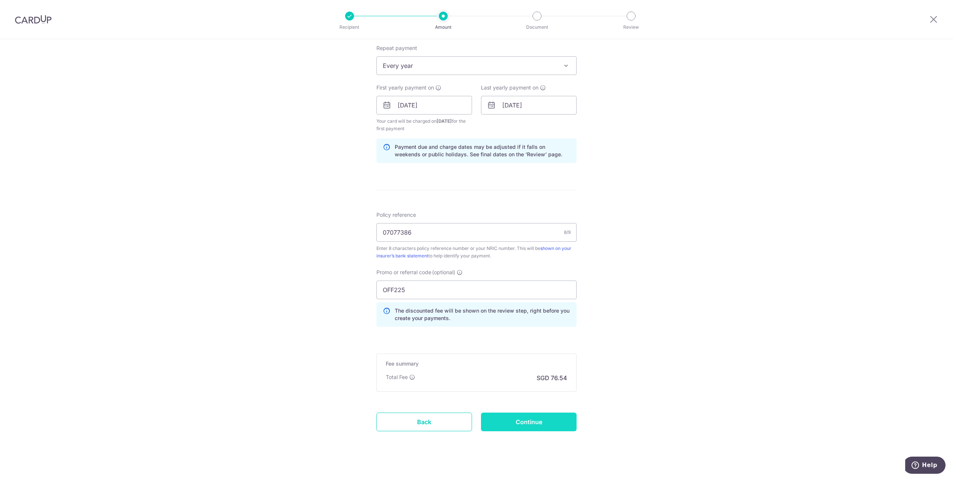
click at [532, 422] on input "Continue" at bounding box center [529, 422] width 96 height 19
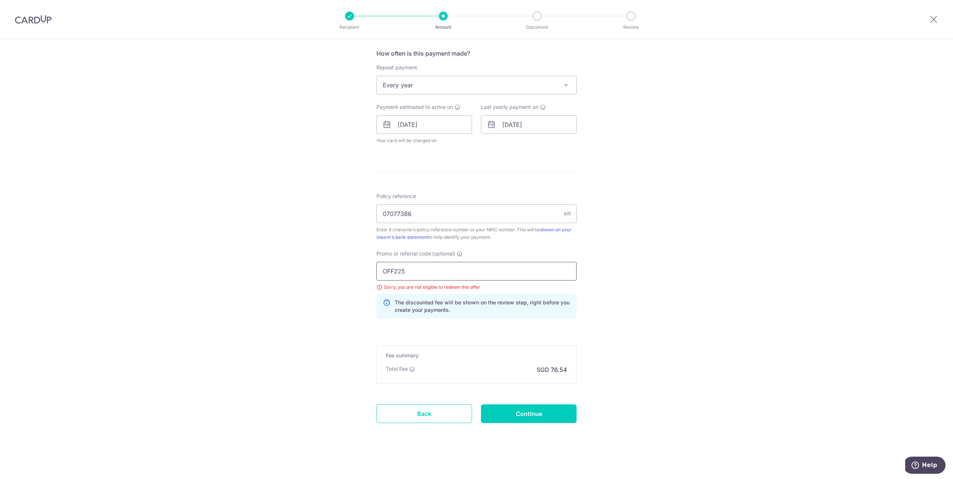
click at [413, 270] on input "OFF225" at bounding box center [476, 271] width 200 height 19
click at [339, 287] on div "Tell us more about your payment Enter payment amount SGD 2,944.00 2944.00 Selec…" at bounding box center [476, 119] width 953 height 719
drag, startPoint x: 420, startPoint y: 273, endPoint x: 344, endPoint y: 274, distance: 75.4
click at [344, 274] on div "Tell us more about your payment Enter payment amount SGD 2,944.00 2944.00 Selec…" at bounding box center [476, 119] width 953 height 719
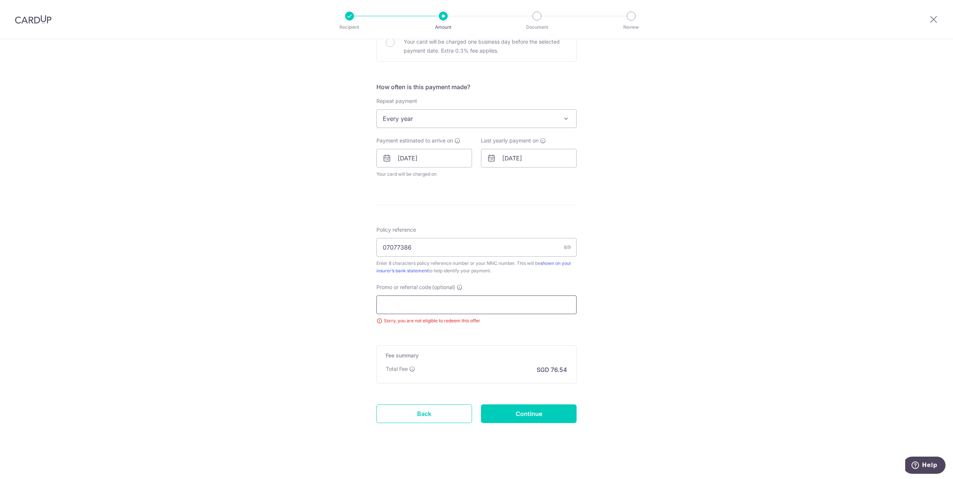
scroll to position [246, 0]
click at [637, 275] on div "Tell us more about your payment Enter payment amount SGD 2,944.00 2944.00 Selec…" at bounding box center [476, 137] width 953 height 686
click at [531, 421] on input "Continue" at bounding box center [529, 414] width 96 height 19
drag, startPoint x: 709, startPoint y: 345, endPoint x: 708, endPoint y: 334, distance: 11.7
click at [710, 342] on div "Tell us more about your payment Enter payment amount SGD 2,944.00 2944.00 Selec…" at bounding box center [476, 137] width 953 height 686
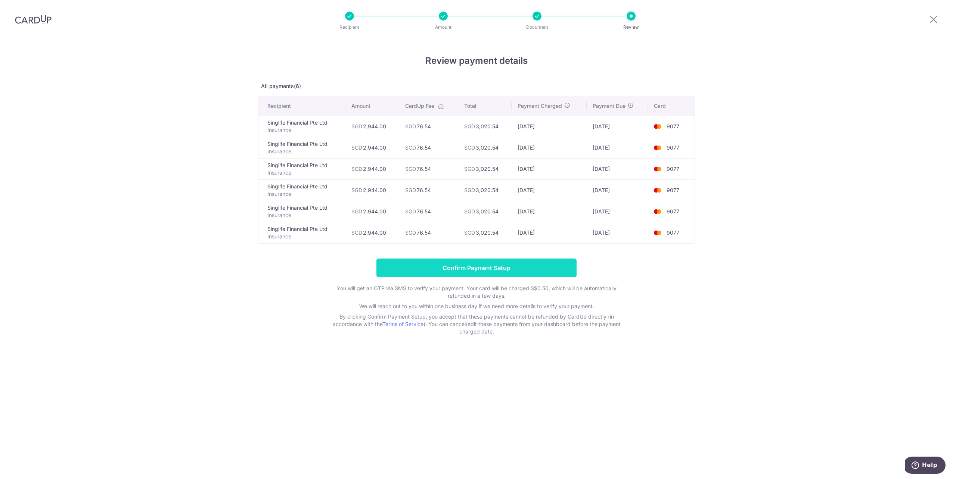
click at [475, 269] on input "Confirm Payment Setup" at bounding box center [476, 268] width 200 height 19
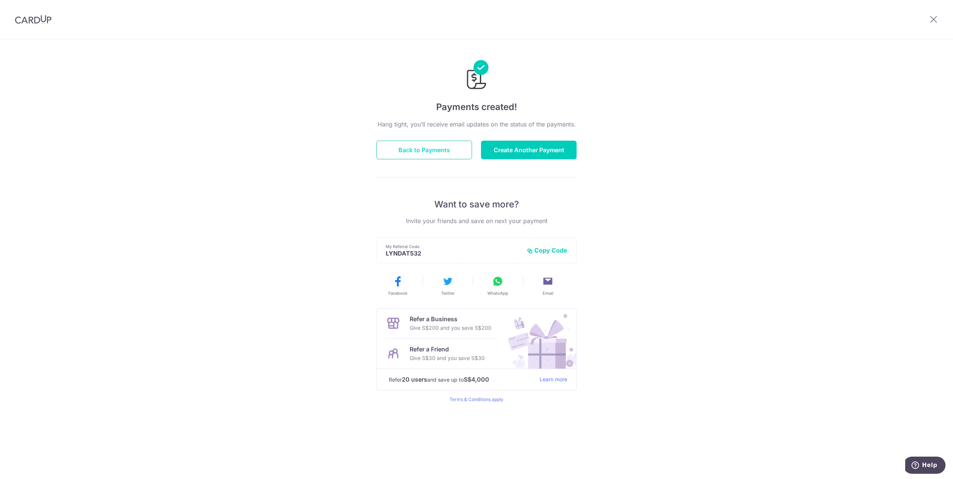
click at [420, 154] on button "Back to Payments" at bounding box center [424, 150] width 96 height 19
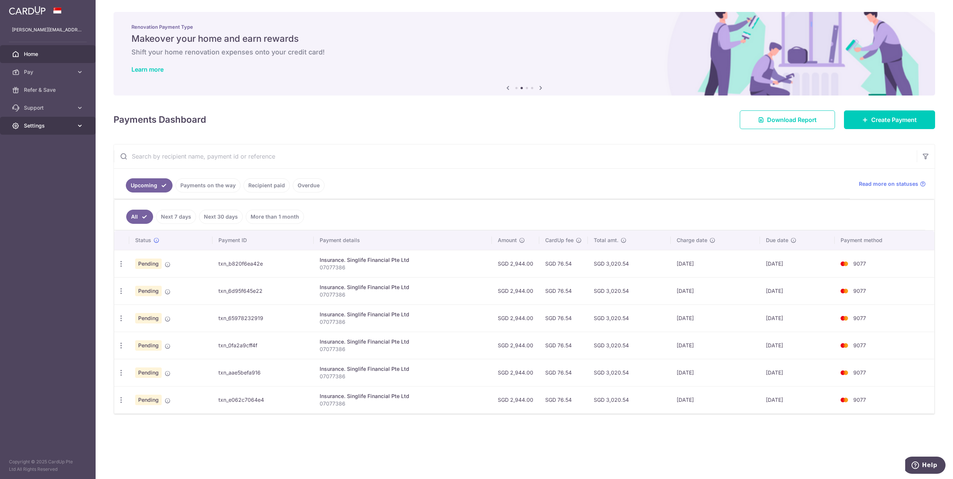
click at [79, 126] on icon at bounding box center [79, 125] width 7 height 7
click at [39, 161] on span "Logout" at bounding box center [48, 161] width 49 height 7
